Goal: Task Accomplishment & Management: Complete application form

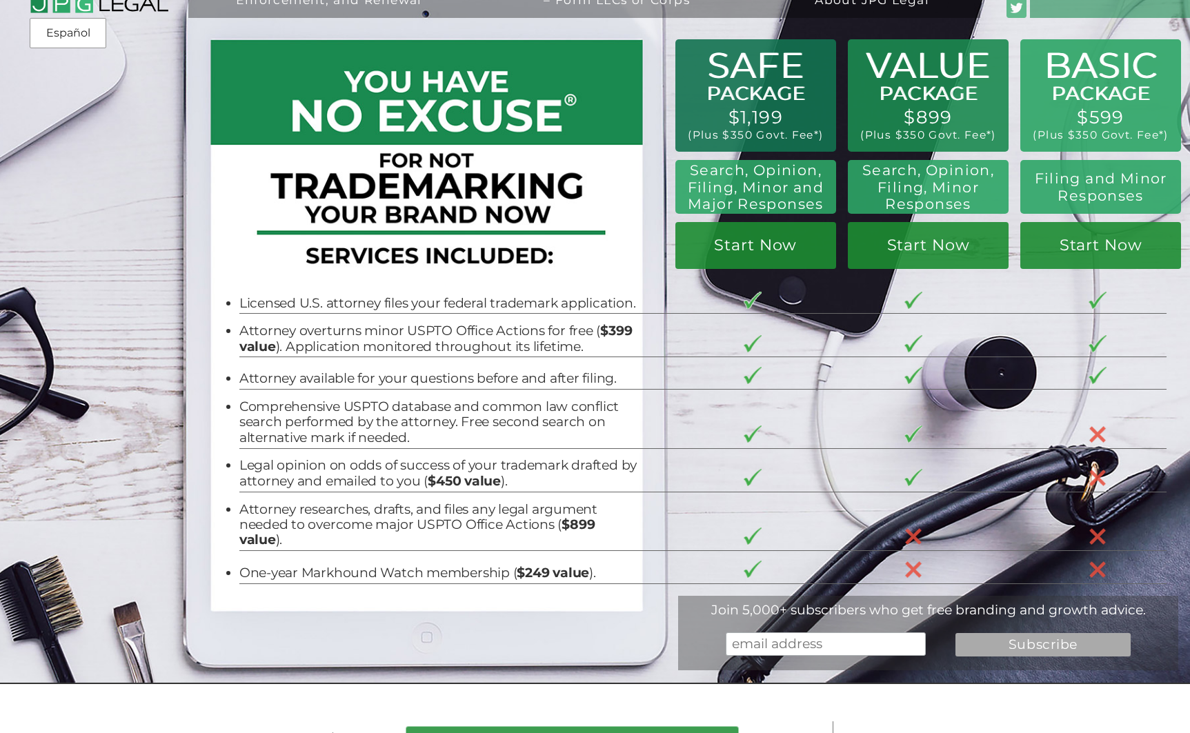
scroll to position [29, 0]
click at [1079, 259] on link "Start Now" at bounding box center [1100, 246] width 161 height 47
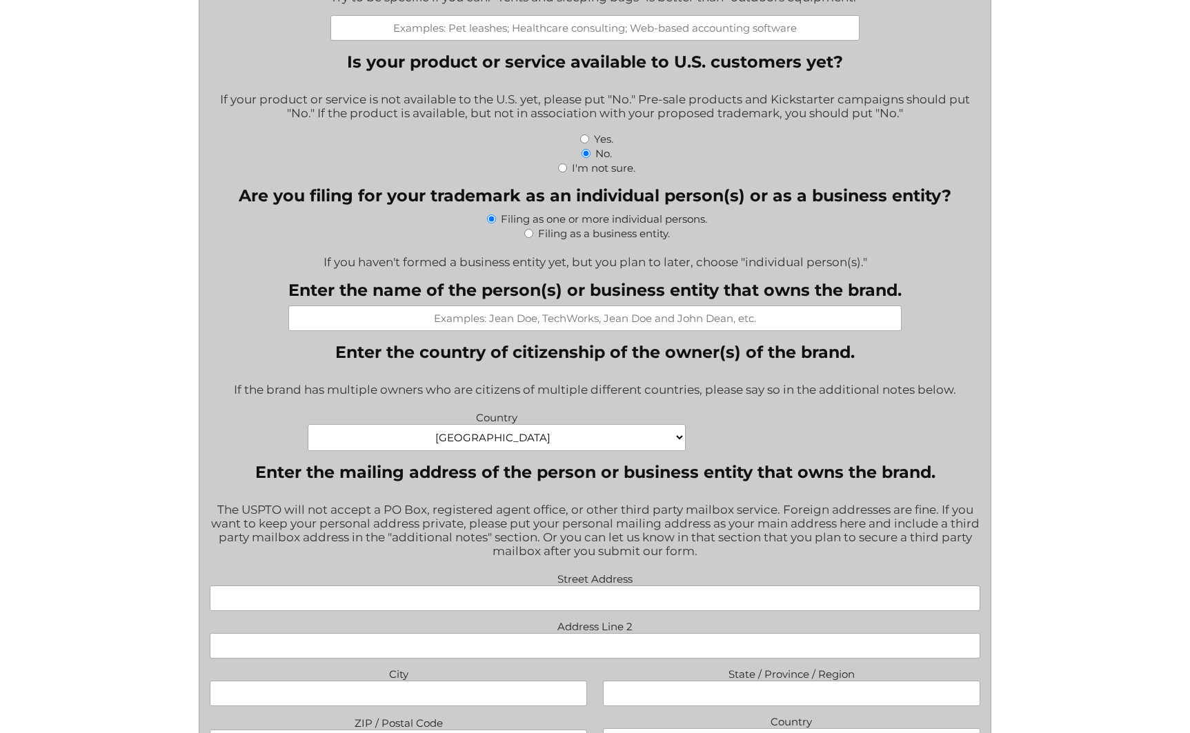
scroll to position [512, 0]
click at [525, 237] on input "Filing as a business entity." at bounding box center [528, 232] width 9 height 9
radio input "true"
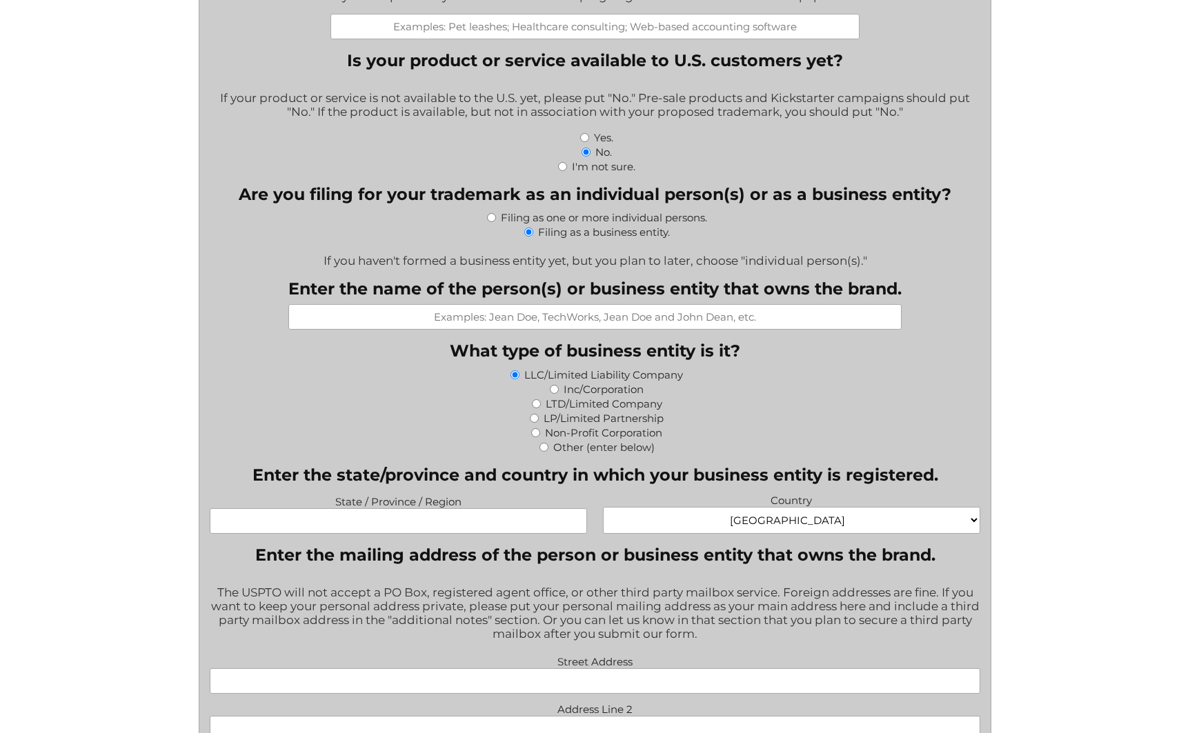
click at [491, 221] on input "Filing as one or more individual persons." at bounding box center [491, 217] width 9 height 9
radio input "true"
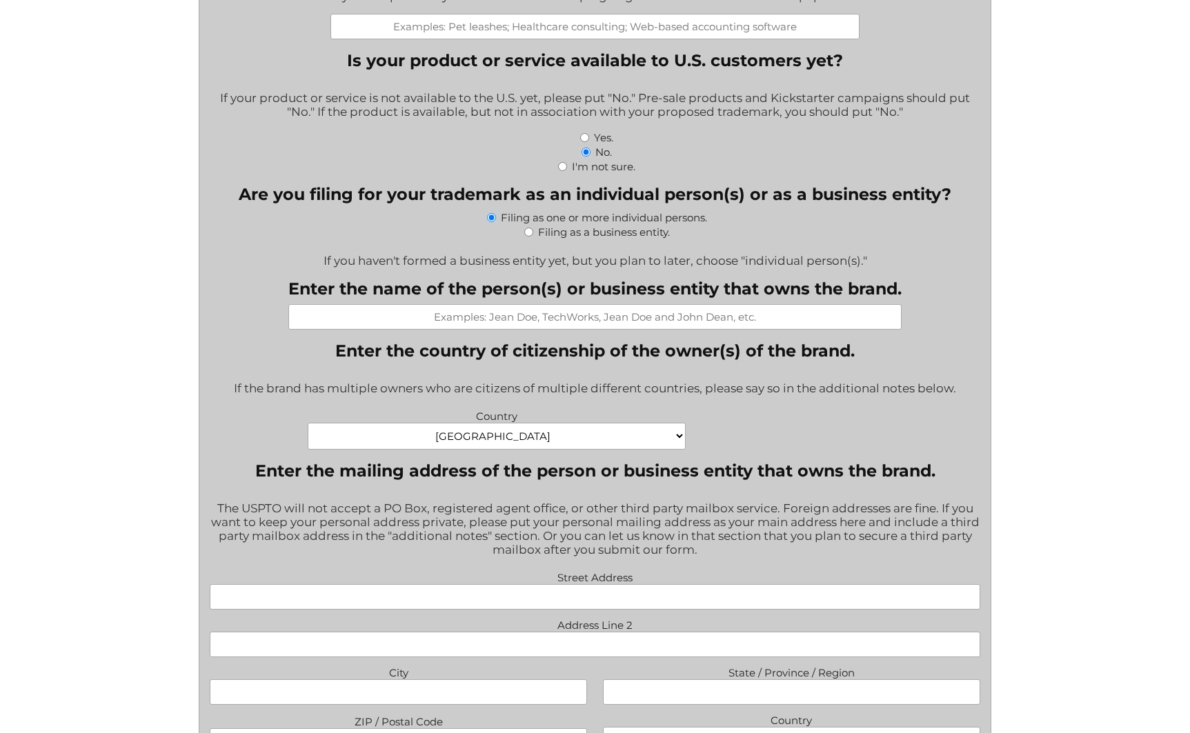
click at [525, 236] on input "Filing as a business entity." at bounding box center [528, 232] width 9 height 9
radio input "true"
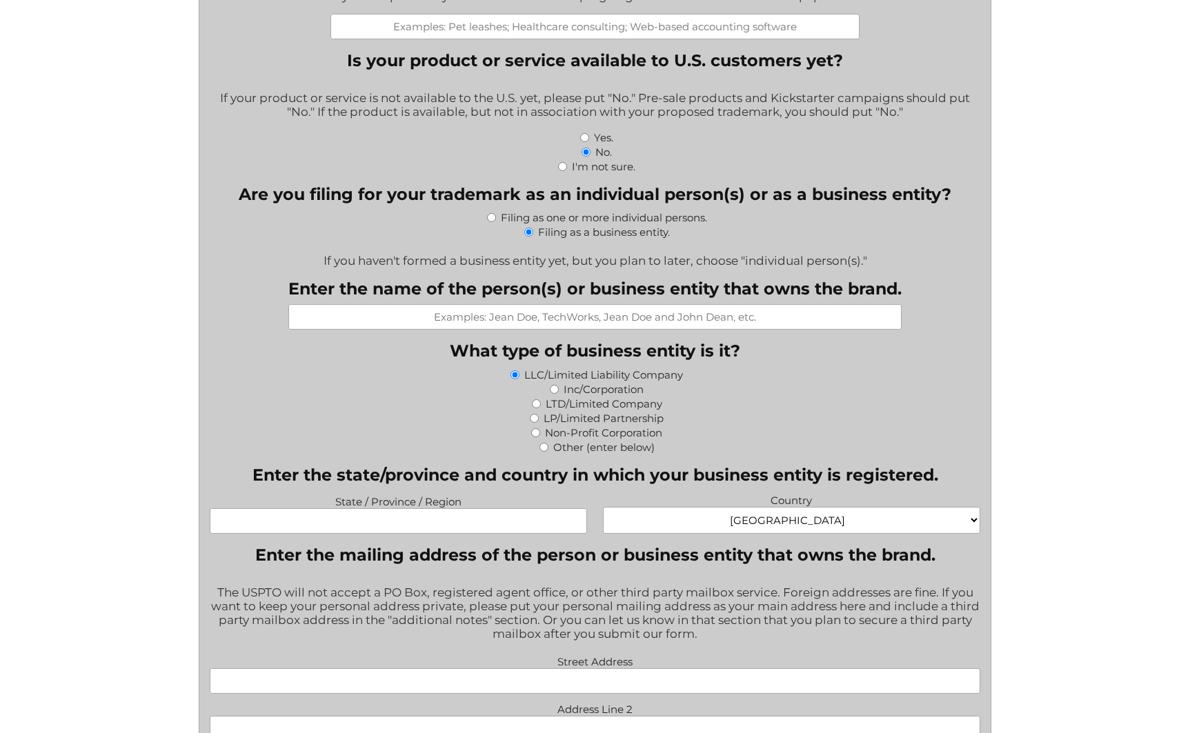
click at [552, 393] on input "Inc/Corporation" at bounding box center [554, 389] width 9 height 9
radio input "true"
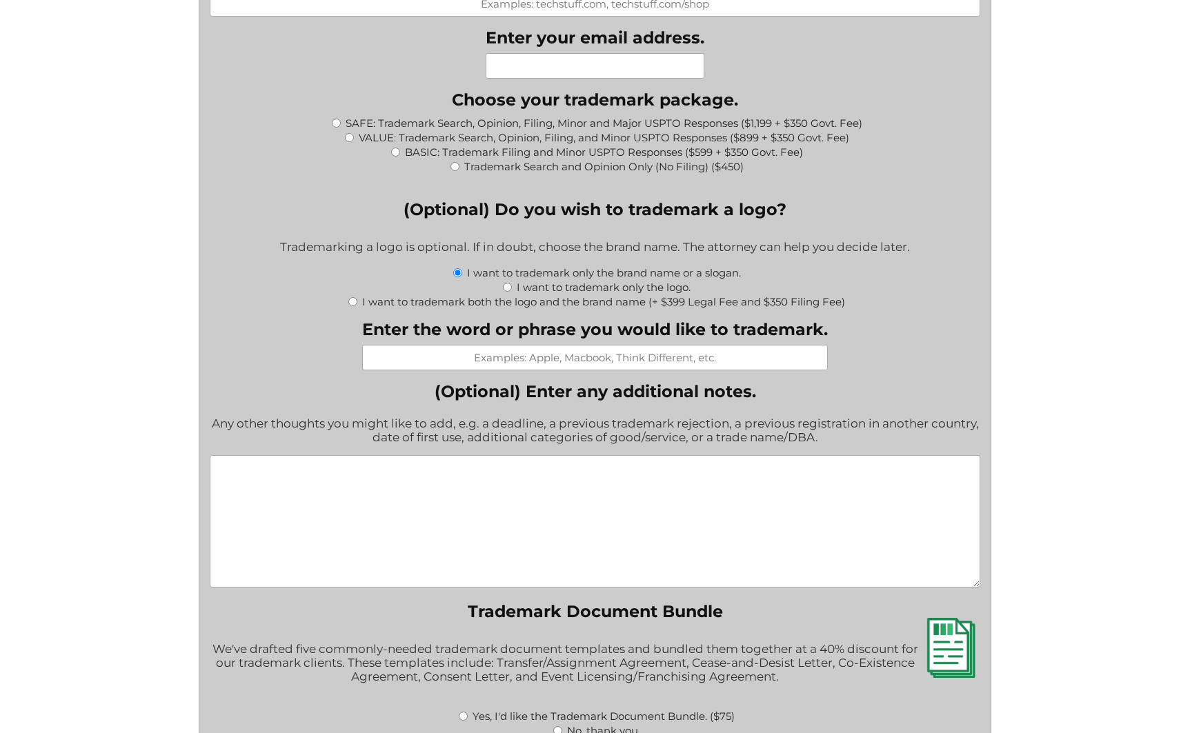
scroll to position [1447, 0]
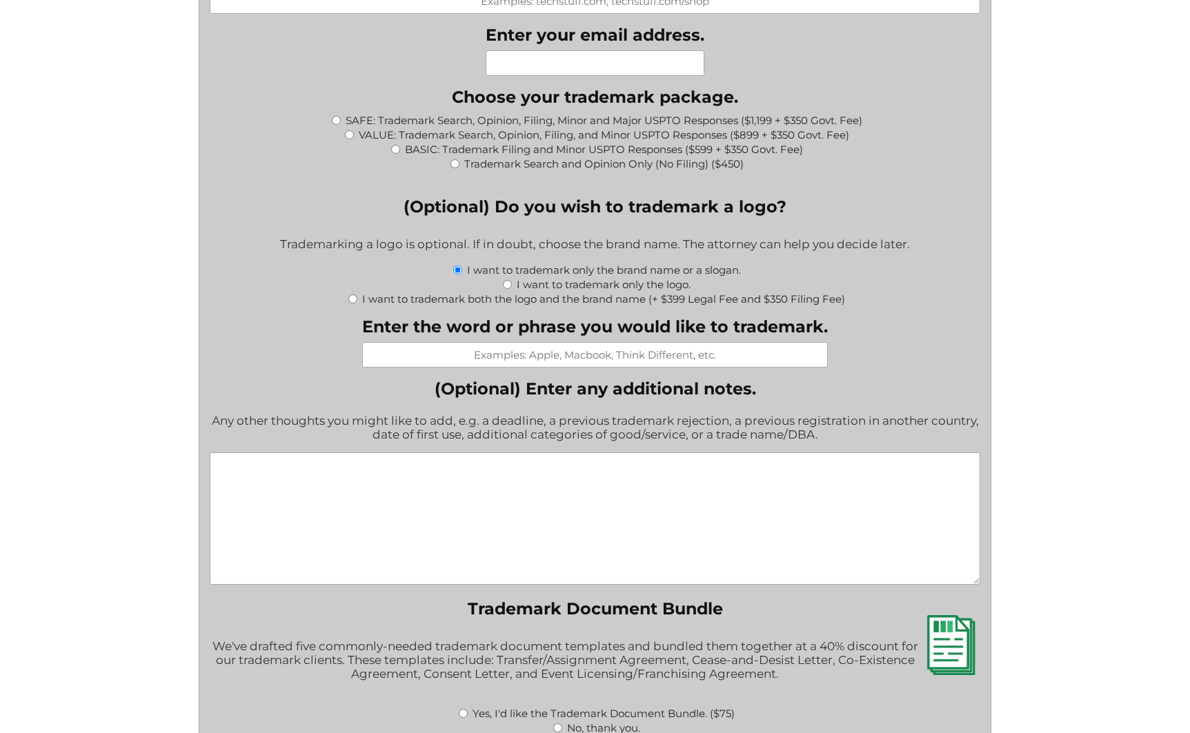
click at [510, 289] on input "I want to trademark only the logo." at bounding box center [507, 284] width 9 height 9
radio input "true"
